Goal: Task Accomplishment & Management: Use online tool/utility

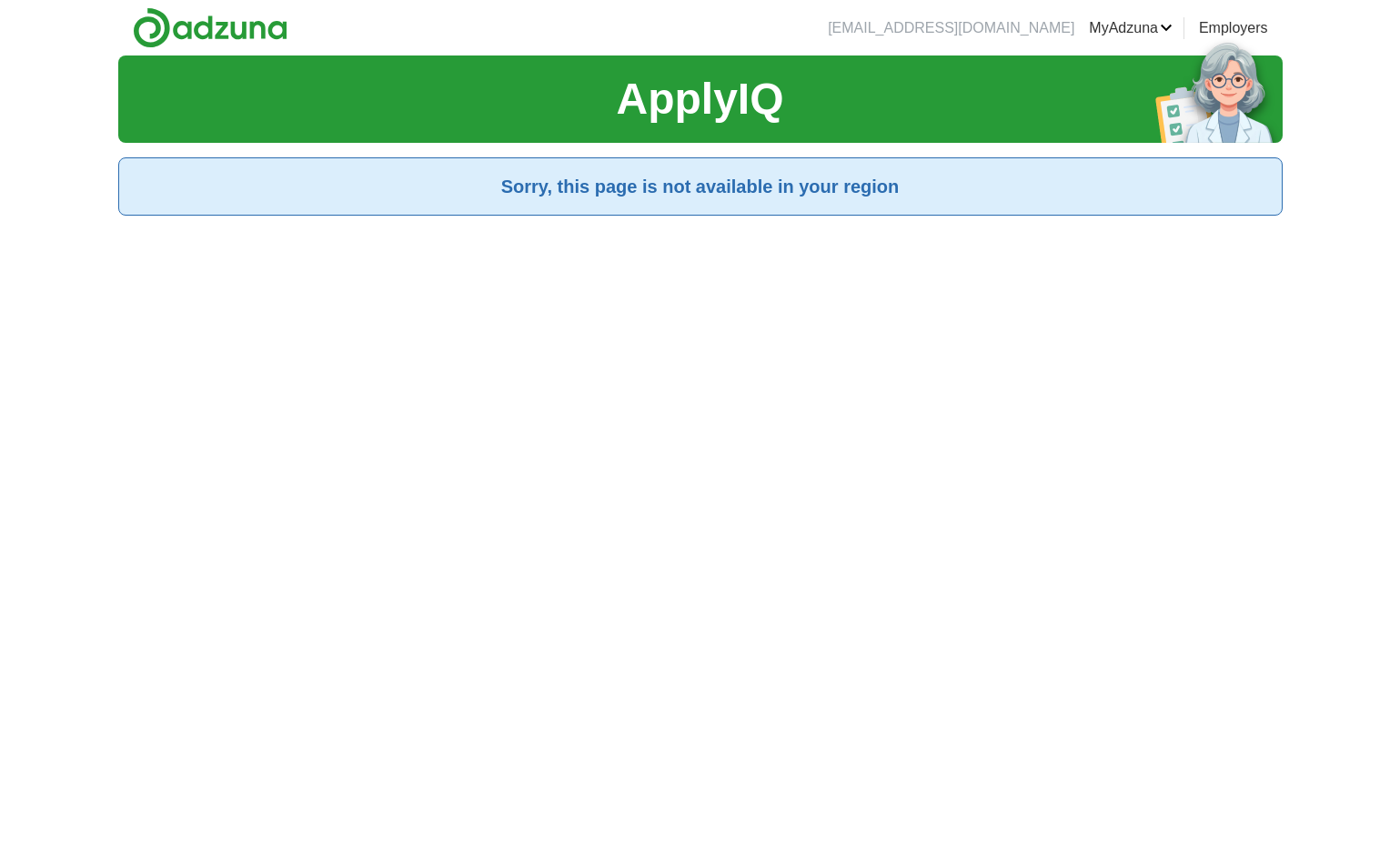
click at [0, 0] on link "Logout" at bounding box center [0, 0] width 0 height 0
click at [1083, 34] on link "Login" at bounding box center [1086, 27] width 36 height 22
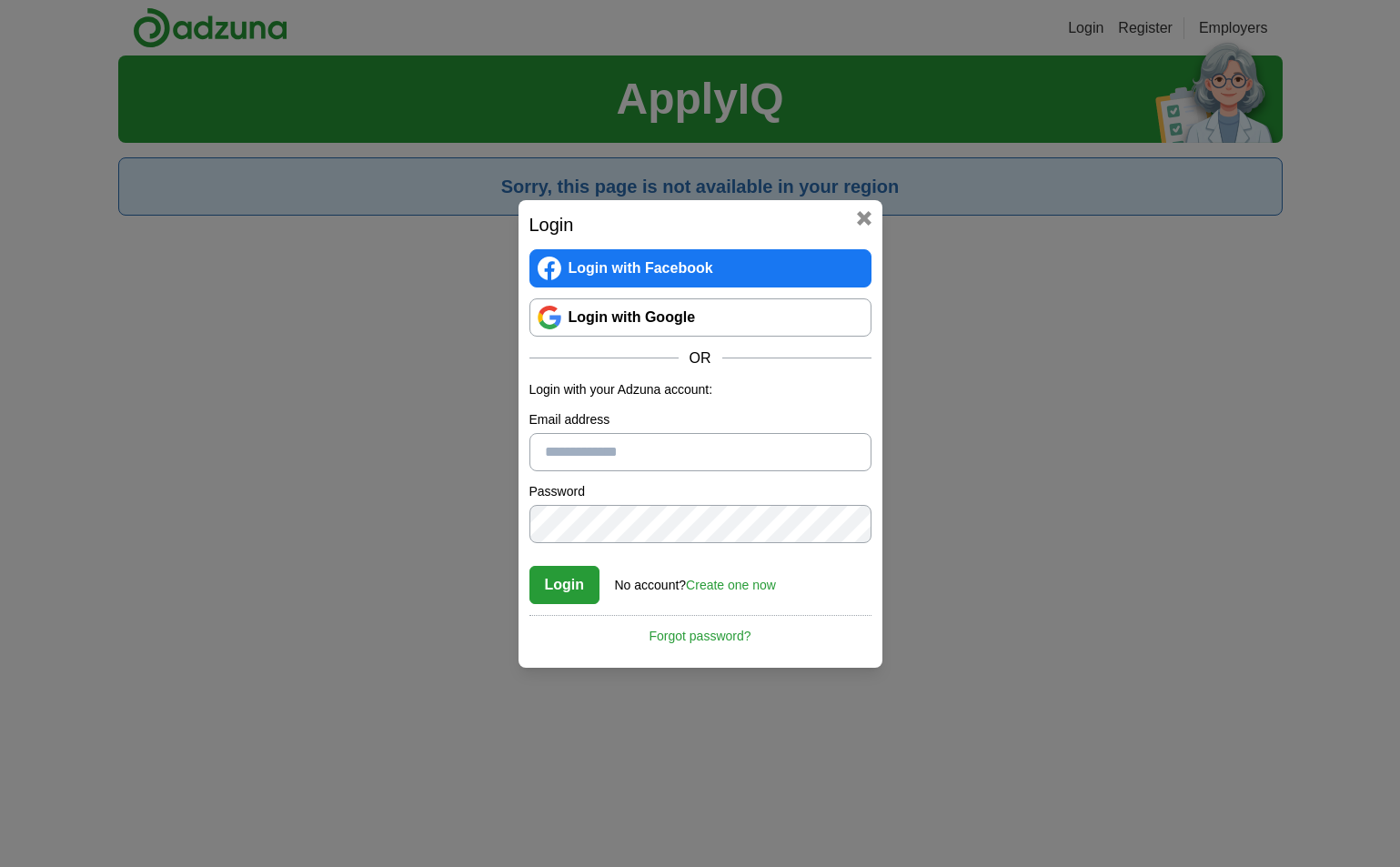
click at [617, 445] on input "Email address" at bounding box center [700, 452] width 342 height 39
type input "**********"
click at [529, 566] on button "Login" at bounding box center [564, 585] width 71 height 39
click at [543, 578] on button "Login" at bounding box center [564, 585] width 71 height 39
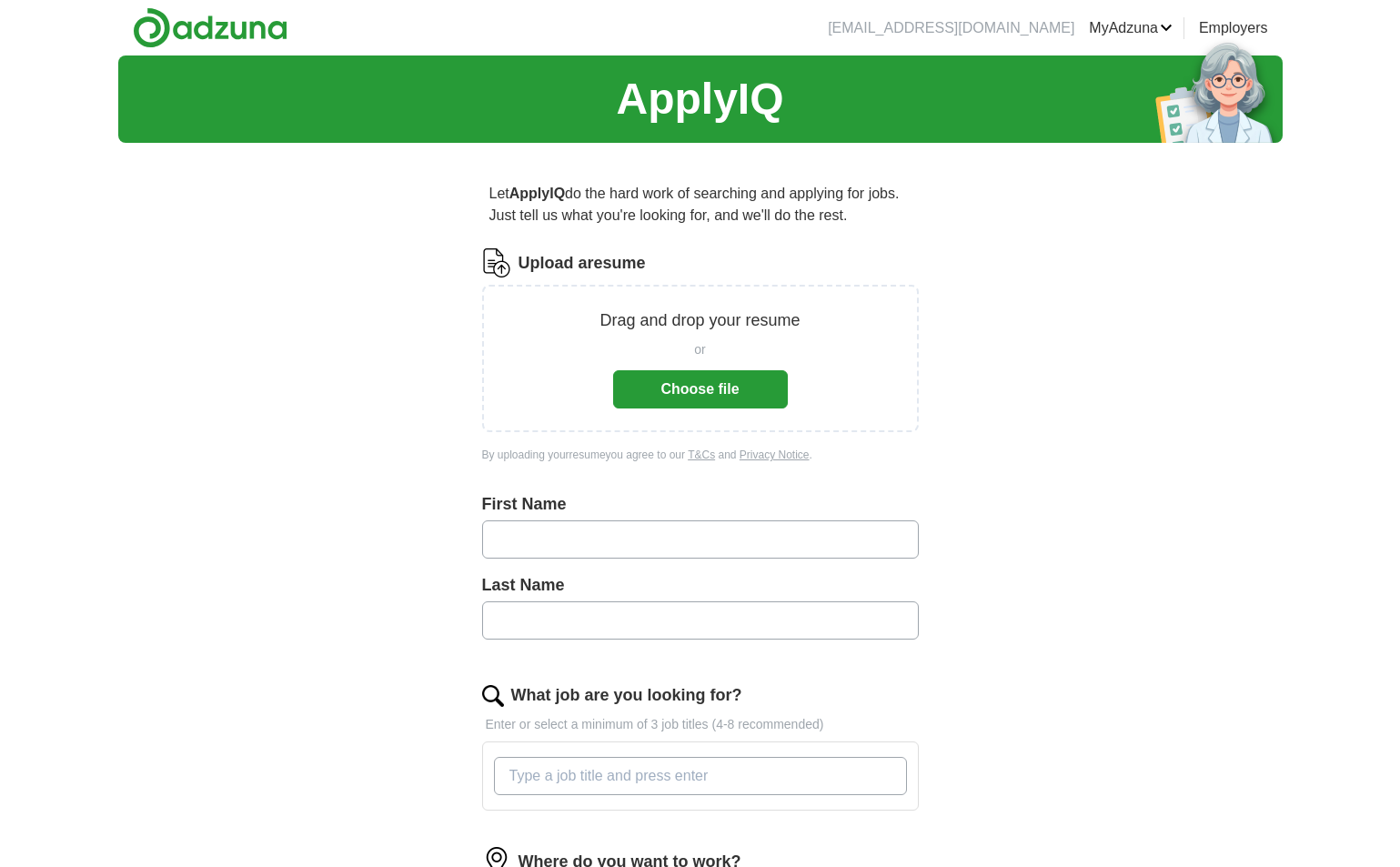
click at [245, 484] on div "ApplyIQ Let ApplyIQ do the hard work of searching and applying for jobs. Just t…" at bounding box center [700, 630] width 1165 height 1149
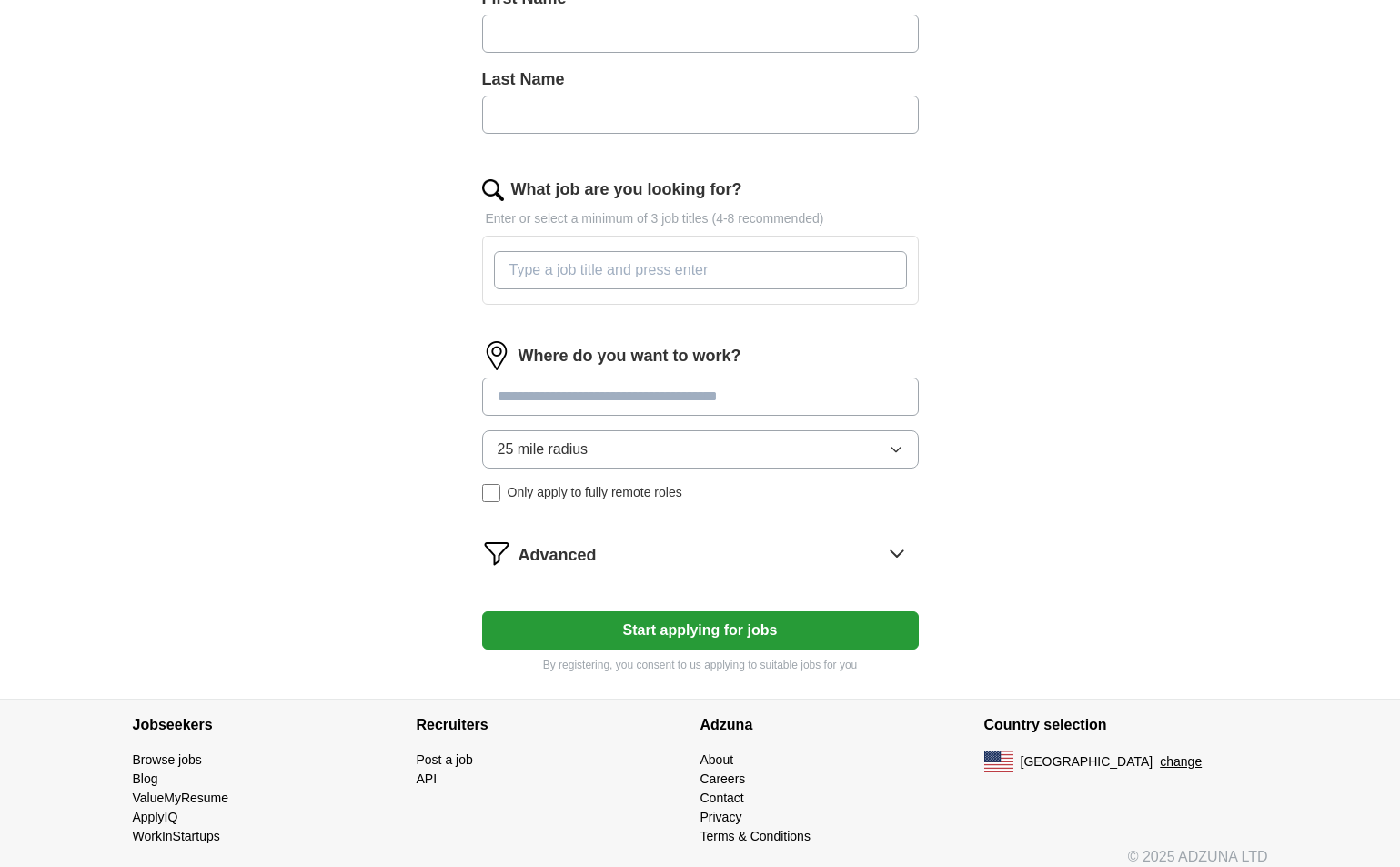
scroll to position [498, 0]
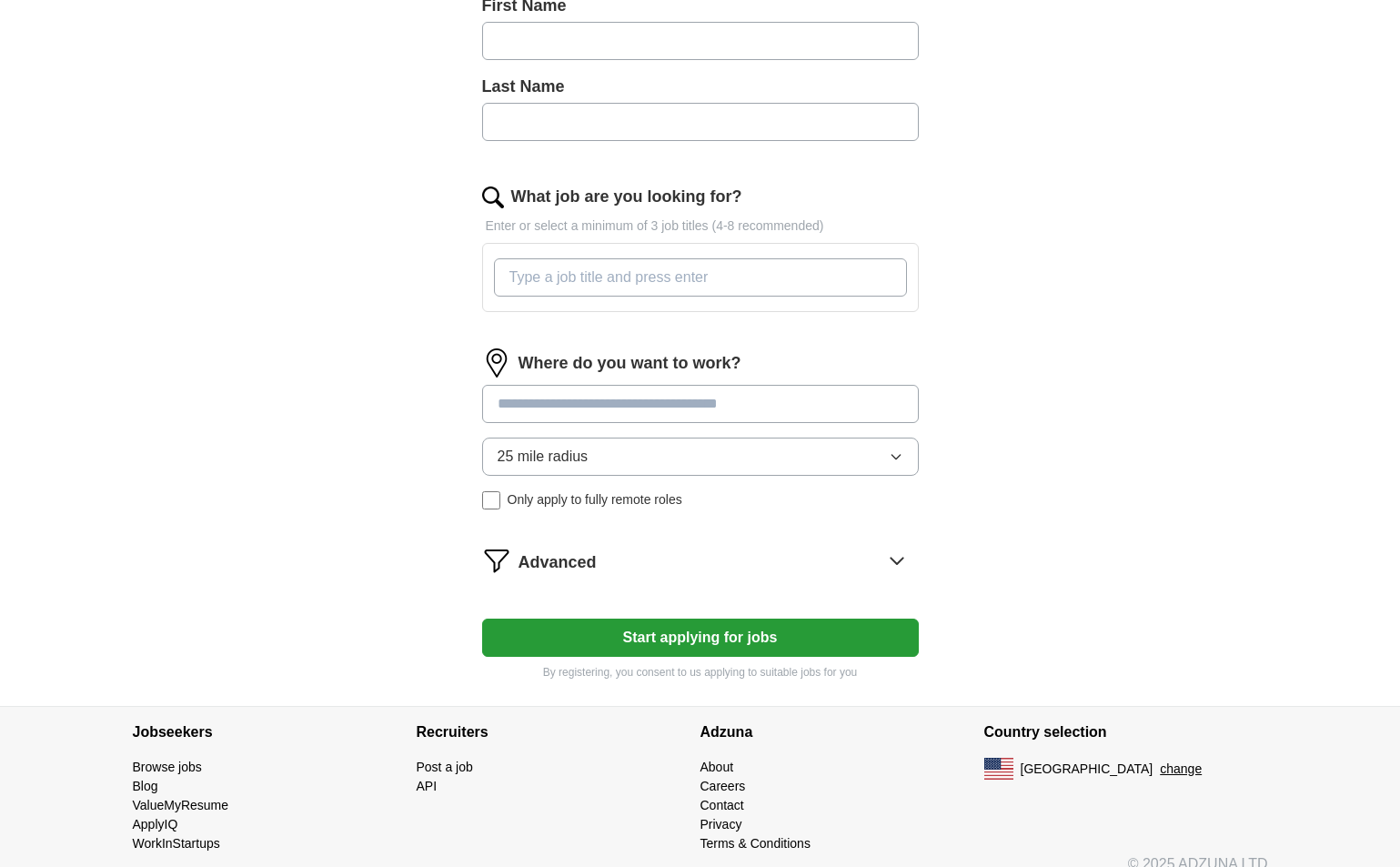
click at [548, 558] on span "Advanced" at bounding box center [558, 562] width 78 height 24
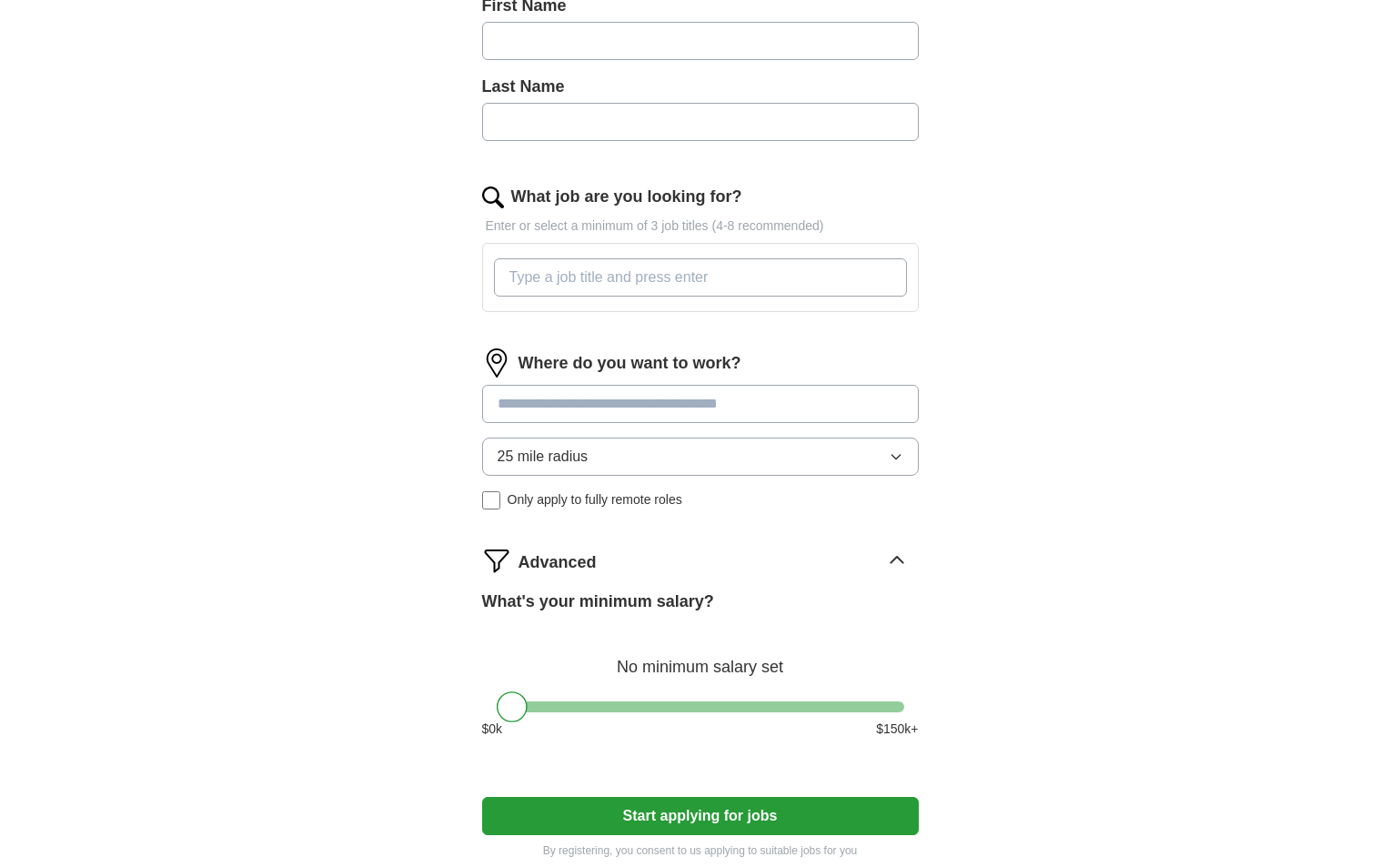
click at [548, 558] on span "Advanced" at bounding box center [558, 562] width 78 height 24
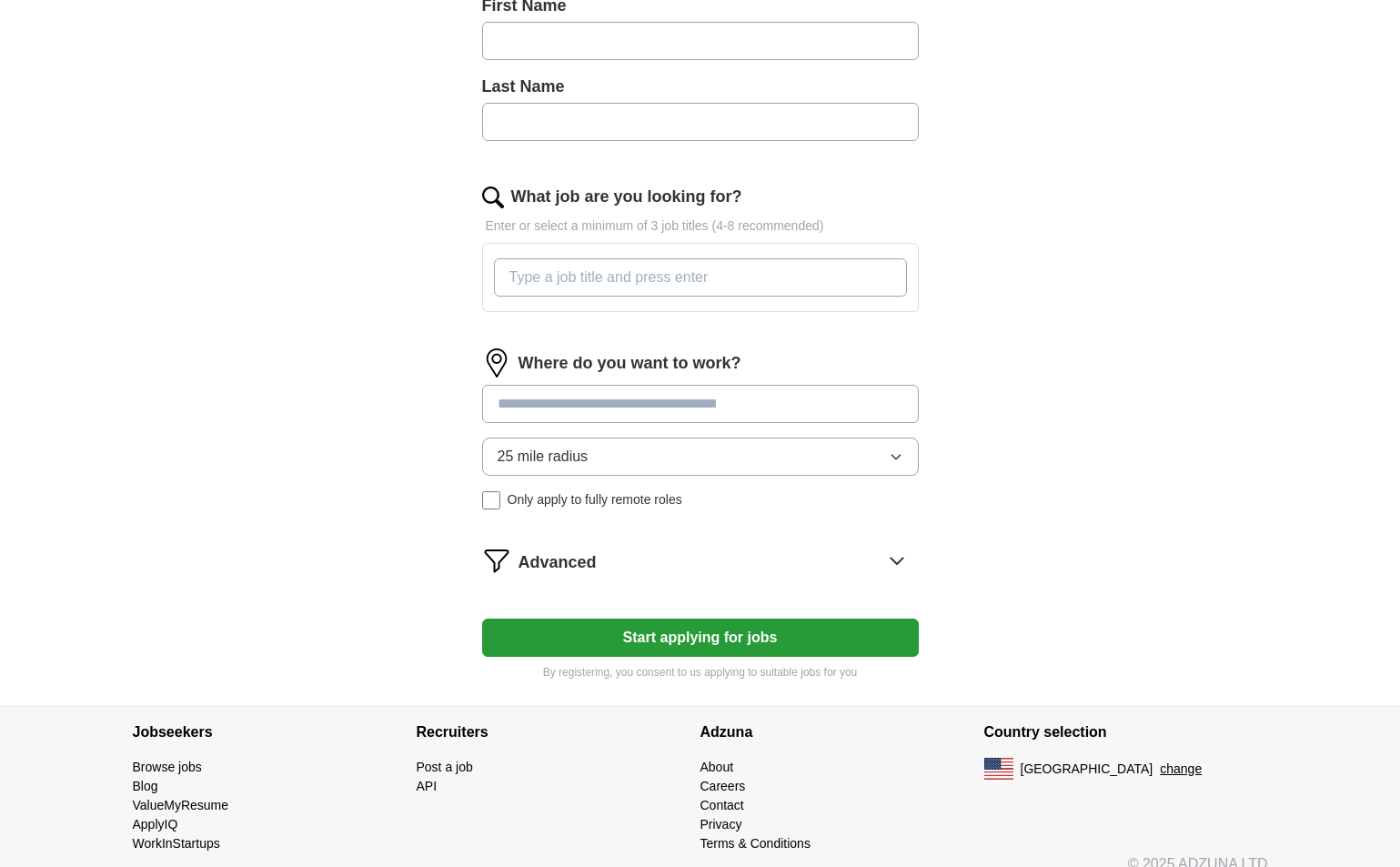
click at [545, 494] on span "Only apply to fully remote roles" at bounding box center [595, 500] width 175 height 19
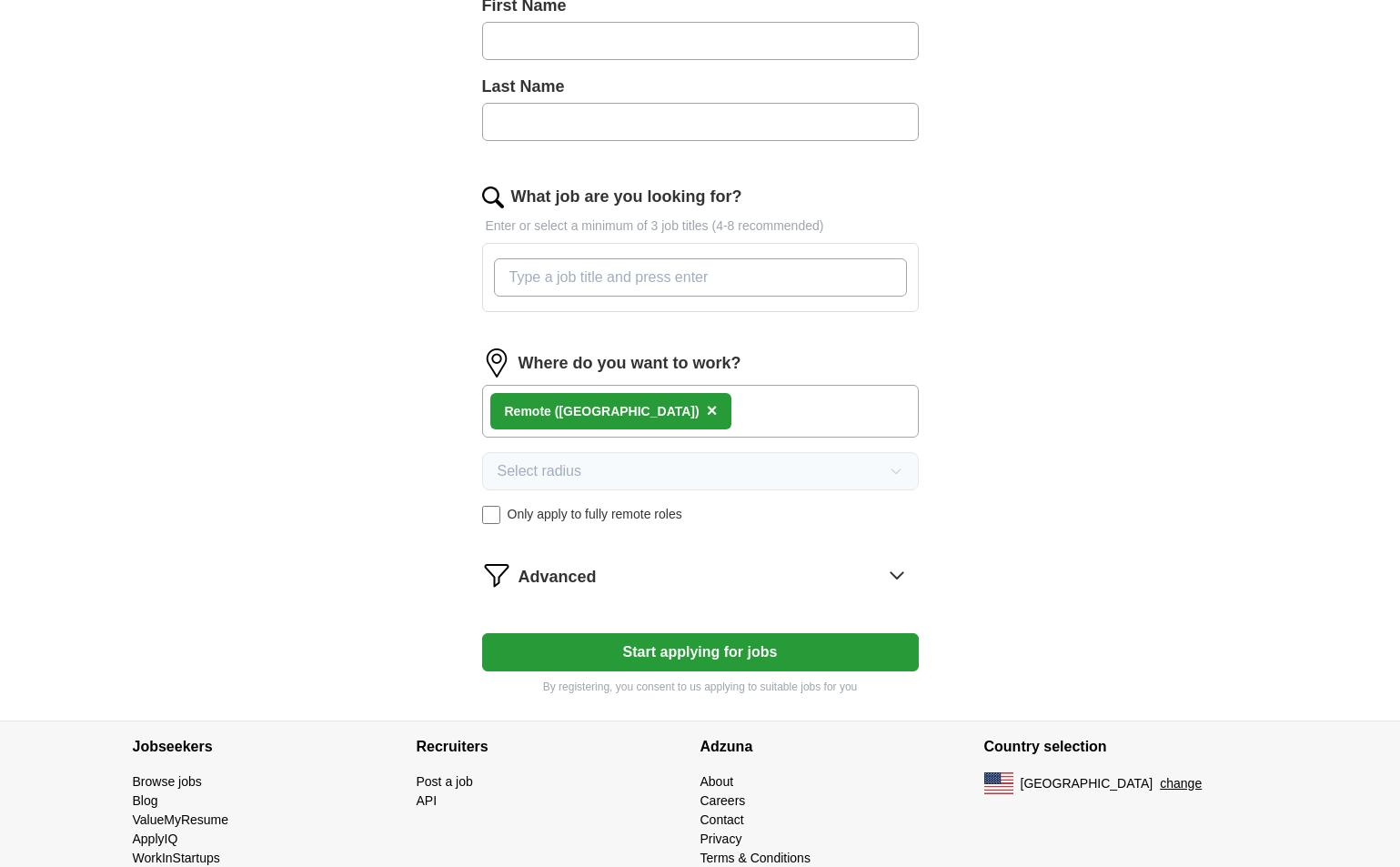
click at [587, 508] on span "Only apply to fully remote roles" at bounding box center [595, 514] width 175 height 19
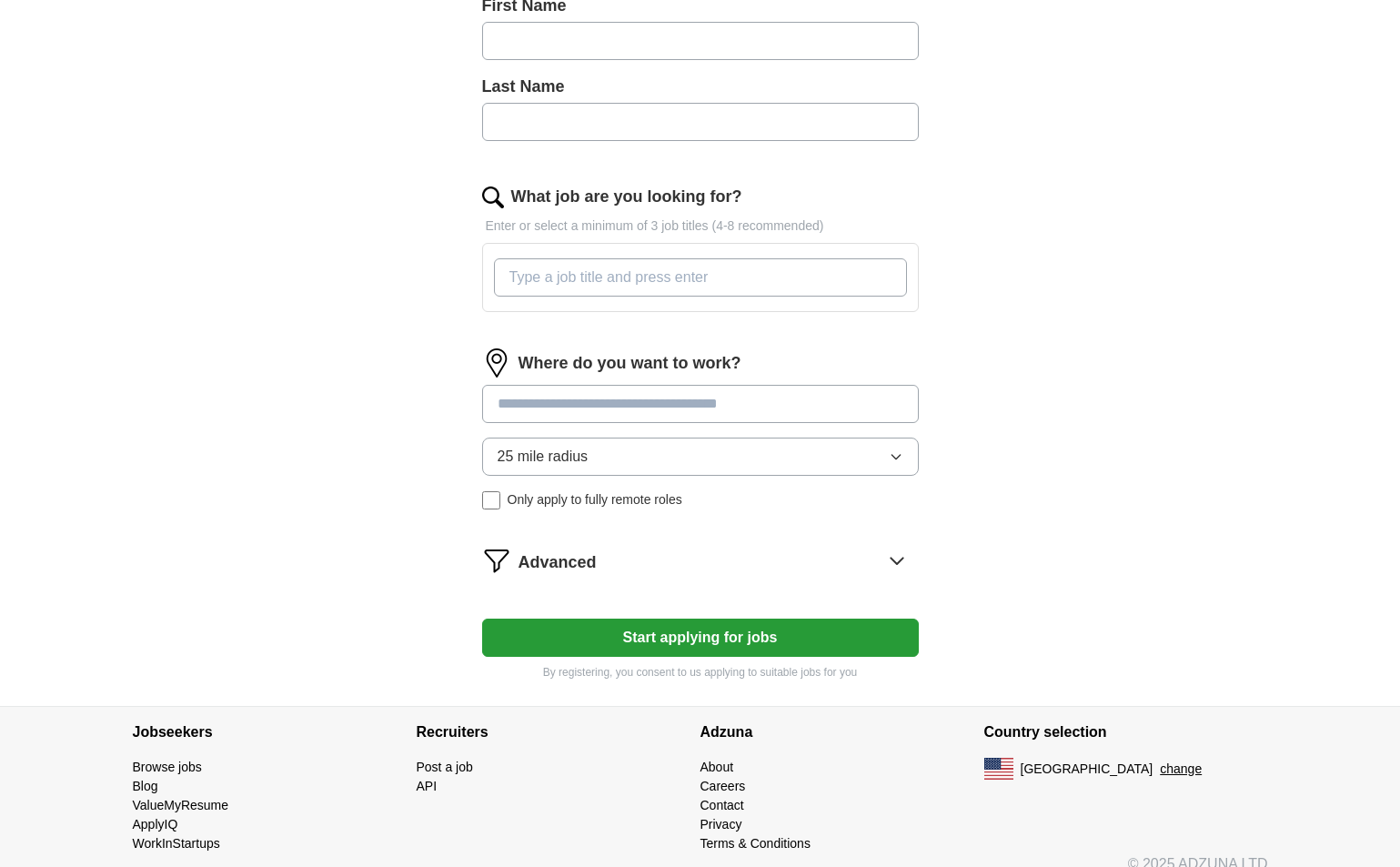
click at [300, 677] on div "ApplyIQ Let ApplyIQ do the hard work of searching and applying for jobs. Just t…" at bounding box center [700, 132] width 1165 height 1149
